Goal: Information Seeking & Learning: Learn about a topic

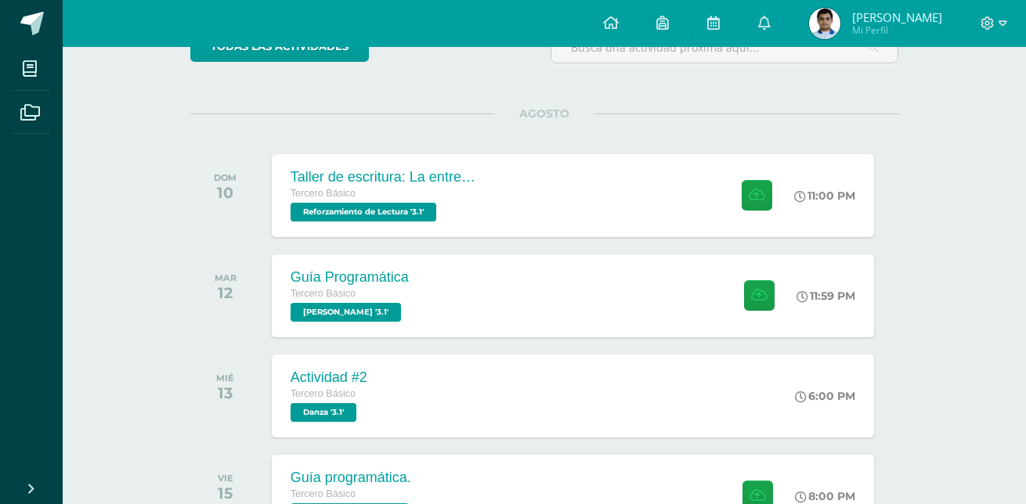
scroll to position [157, 0]
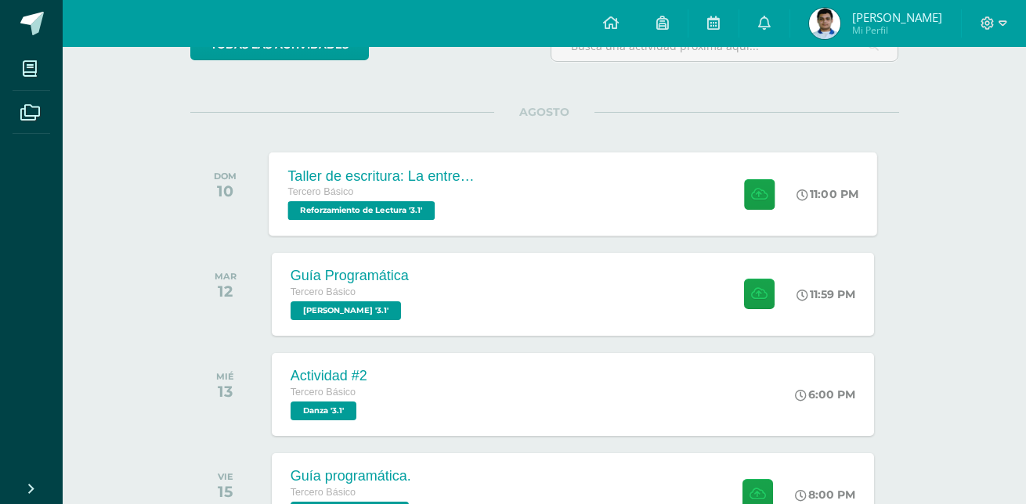
click at [555, 190] on div "Taller de escritura: La entrevista Tercero Básico Reforzamiento de Lectura '3.1…" at bounding box center [573, 194] width 609 height 84
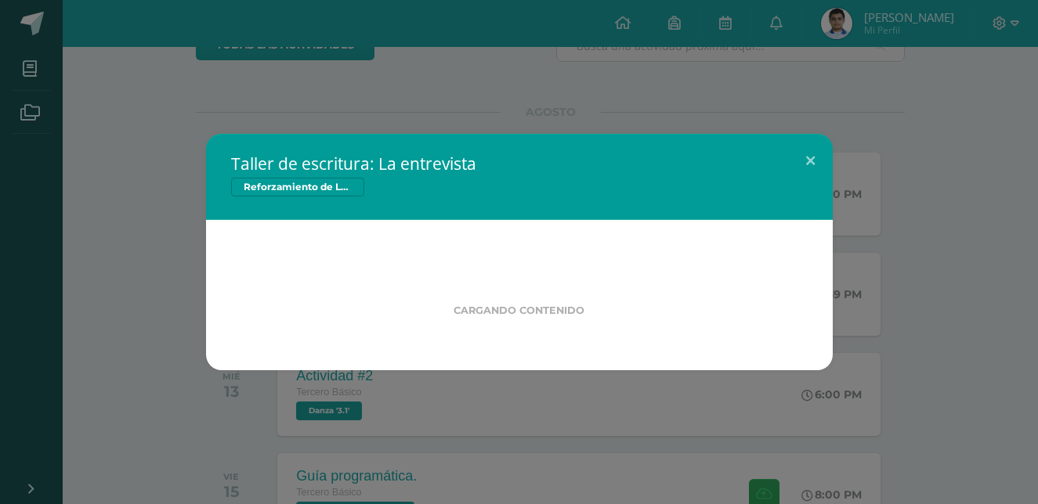
click at [948, 152] on div "Taller de escritura: La entrevista Reforzamiento de Lectura Cargando contenido" at bounding box center [518, 252] width 1025 height 237
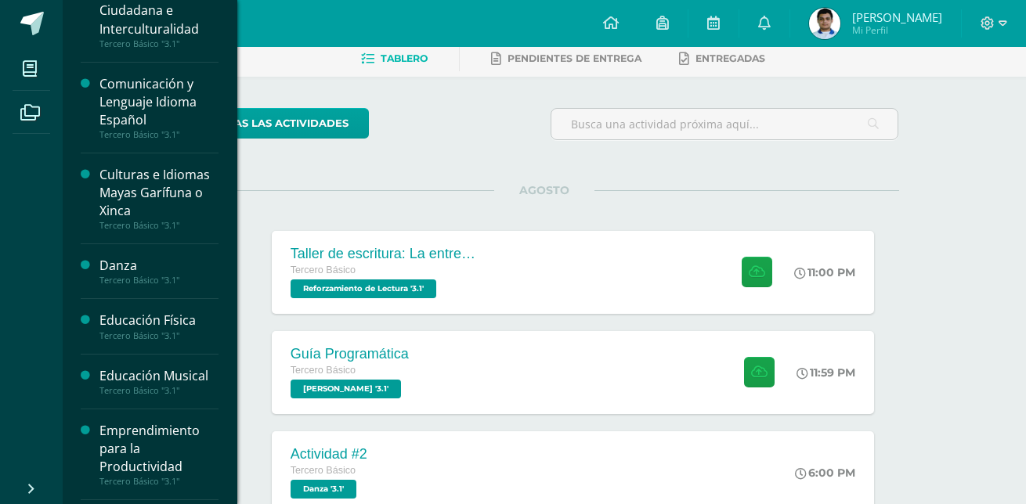
click at [190, 370] on div "Educación Musical" at bounding box center [158, 376] width 119 height 18
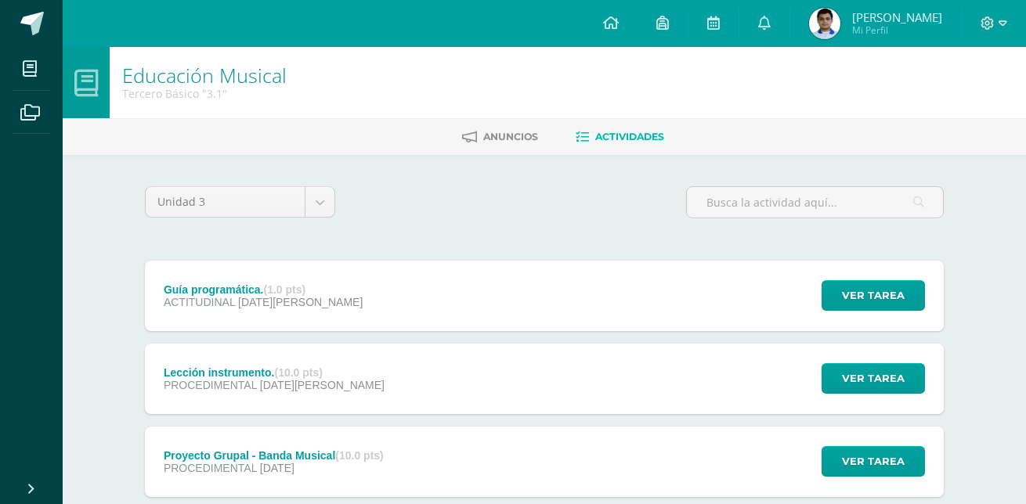
click at [849, 360] on div "Ver tarea" at bounding box center [871, 379] width 146 height 70
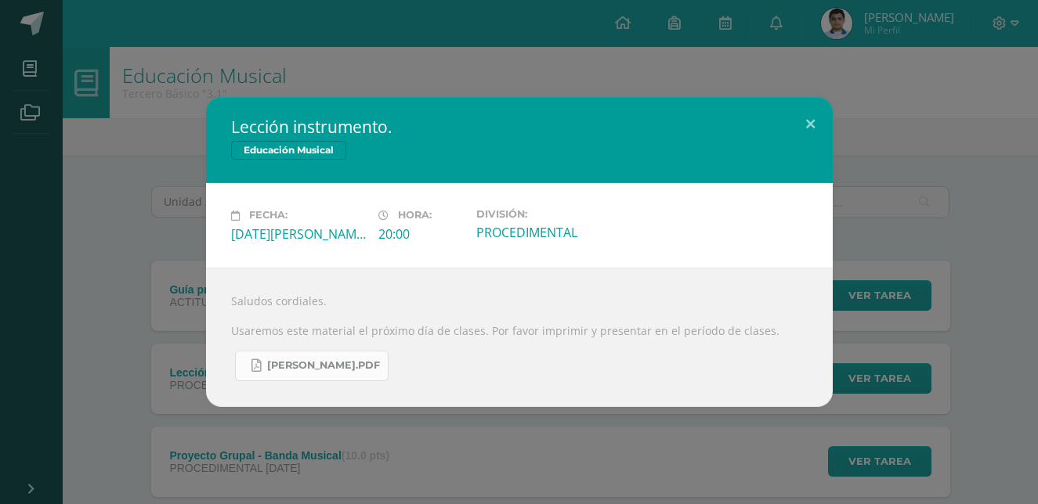
click at [327, 360] on span "Billie Jean.pdf" at bounding box center [323, 366] width 113 height 13
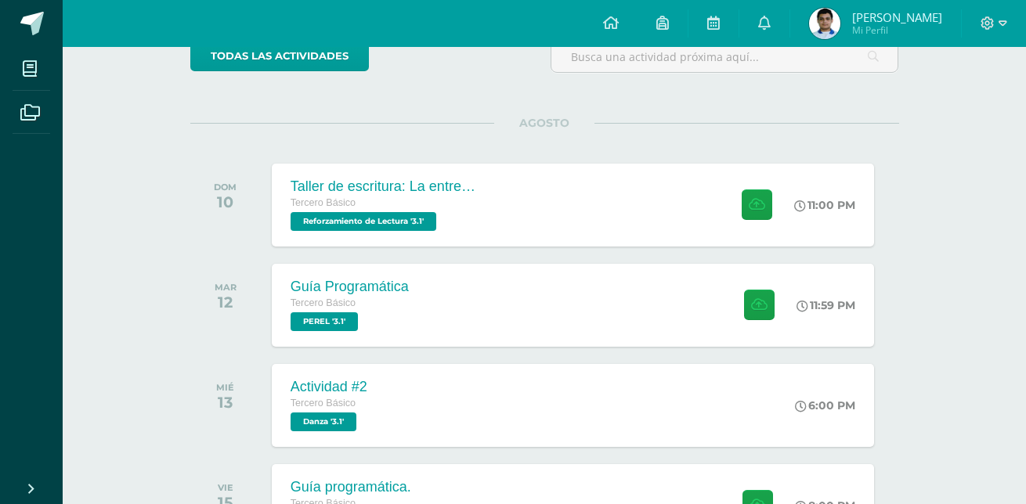
scroll to position [235, 0]
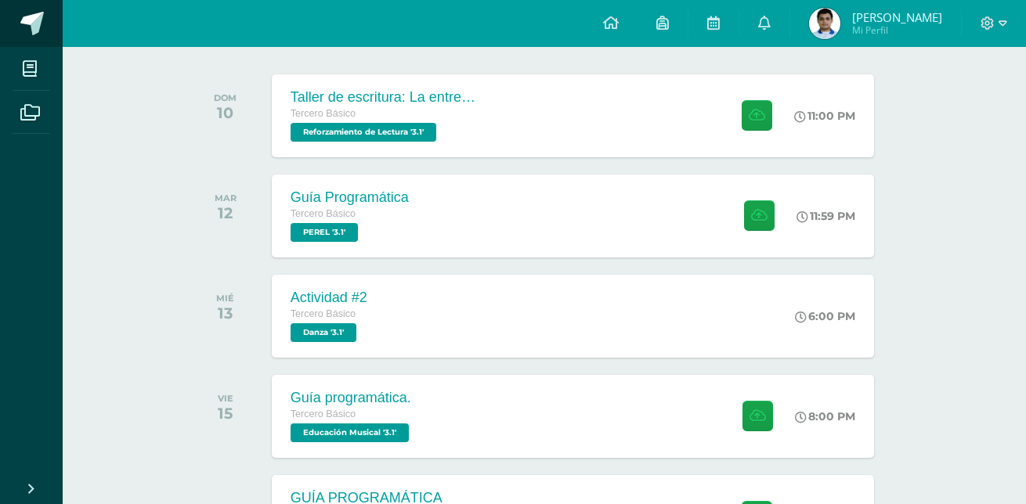
click at [31, 16] on span at bounding box center [31, 23] width 23 height 23
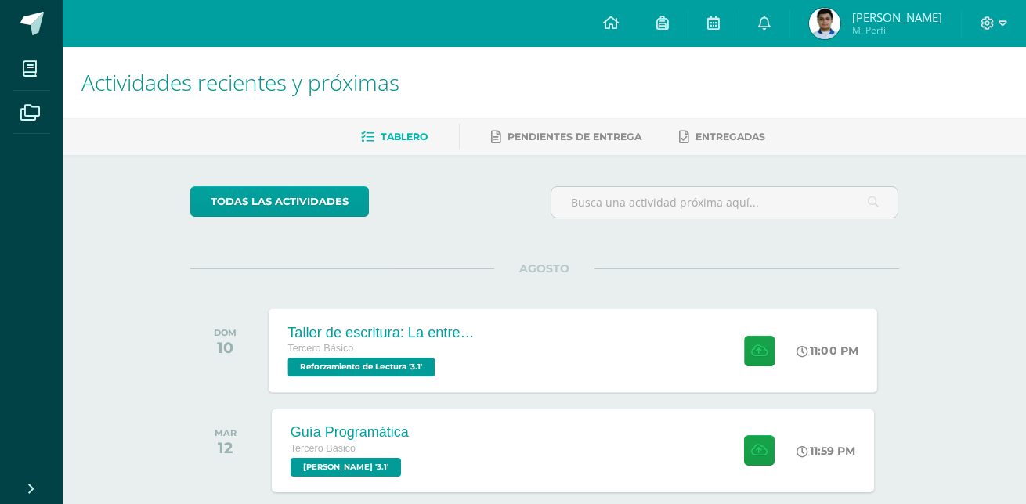
click at [436, 320] on div "Taller de escritura: La entrevista Tercero Básico Reforzamiento de Lectura '3.1'" at bounding box center [383, 351] width 228 height 84
